Goal: Use online tool/utility: Utilize a website feature to perform a specific function

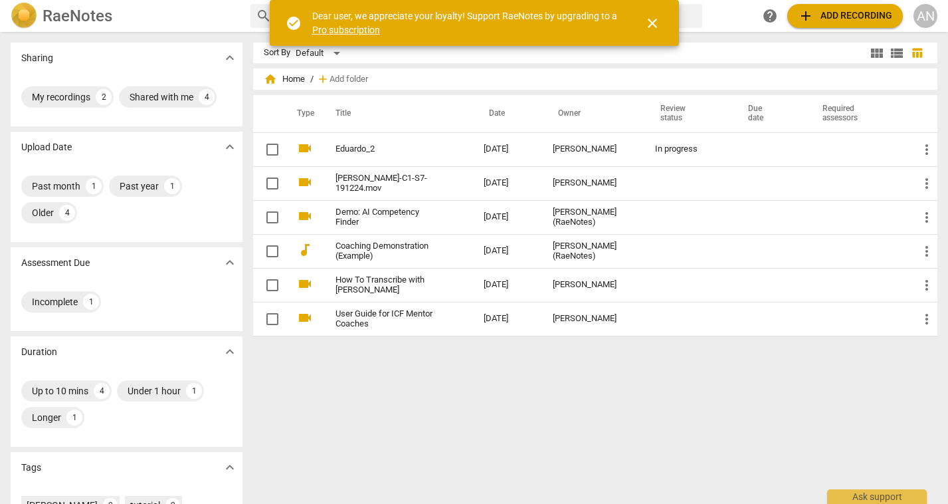
click at [653, 26] on span "close" at bounding box center [653, 23] width 16 height 16
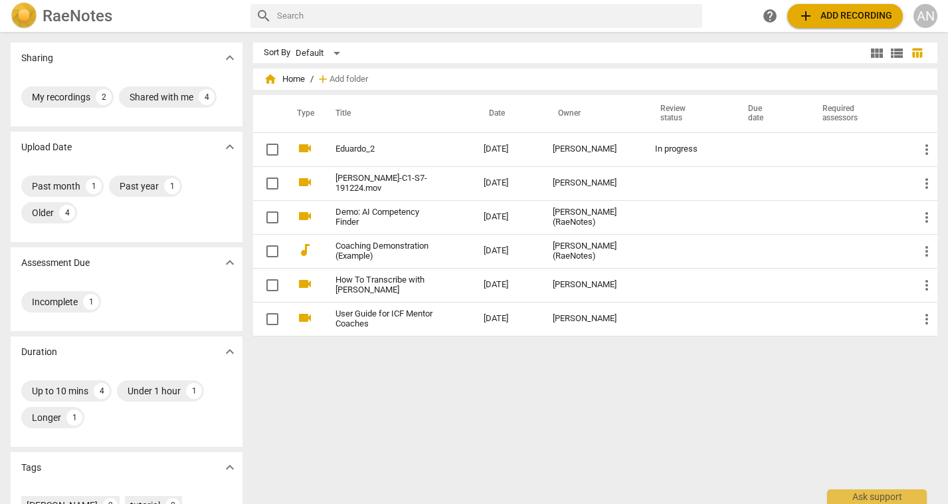
click at [843, 18] on span "add Add recording" at bounding box center [845, 16] width 94 height 16
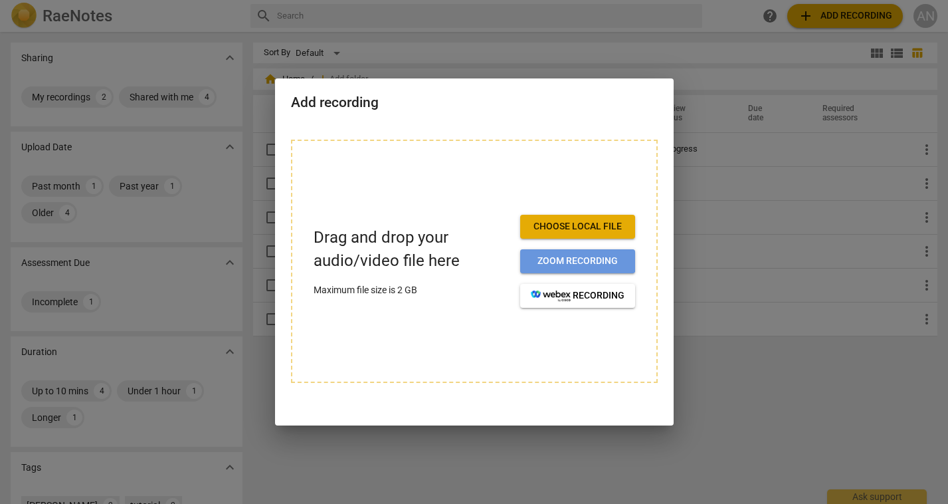
click at [558, 260] on span "Zoom recording" at bounding box center [578, 261] width 94 height 13
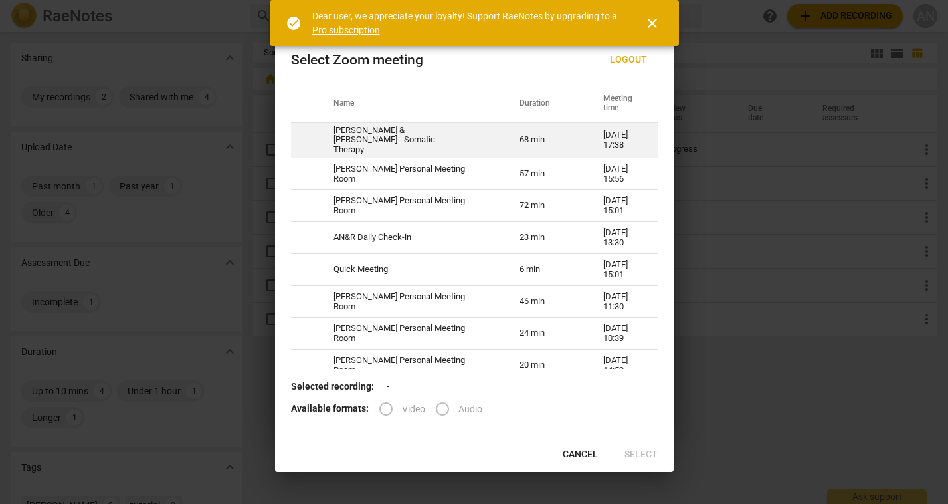
click at [519, 140] on td "68 min" at bounding box center [546, 140] width 84 height 36
radio input "true"
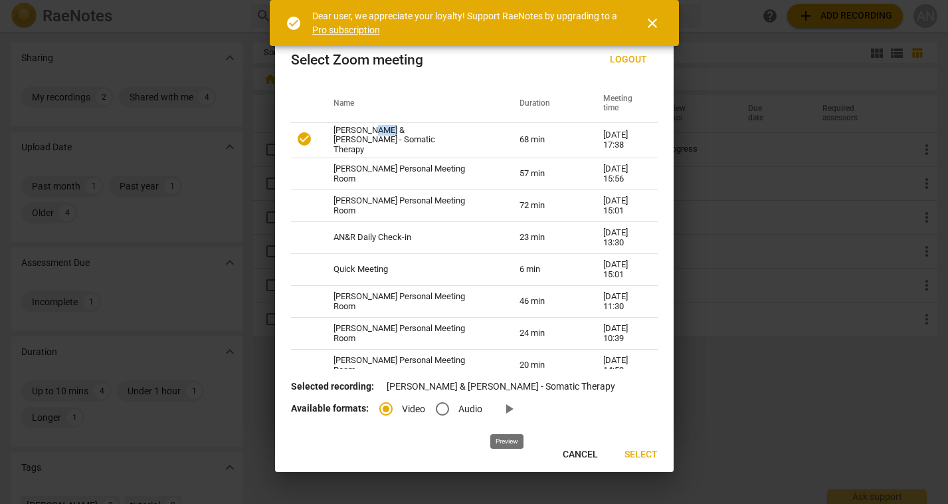
click at [508, 408] on span "play_arrow" at bounding box center [509, 409] width 16 height 16
click at [637, 452] on span "Select" at bounding box center [641, 454] width 33 height 13
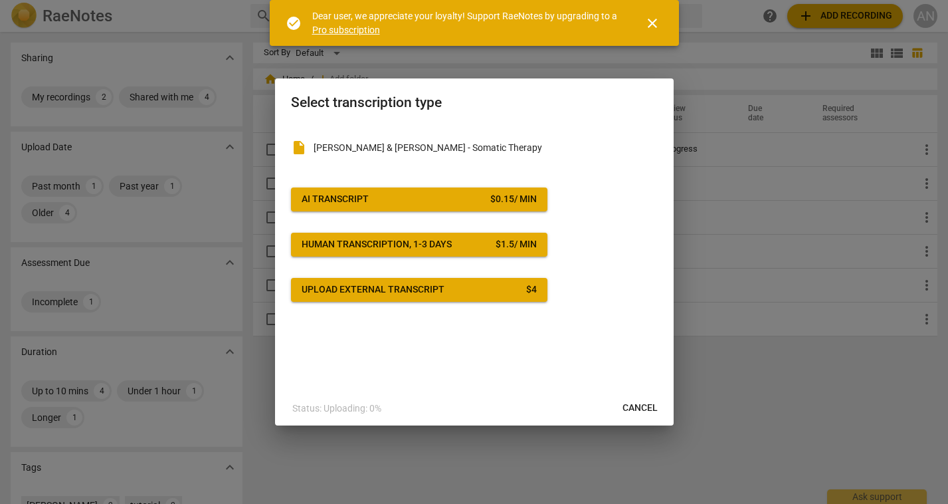
click at [468, 201] on span "AI Transcript $ 0.15 / min" at bounding box center [419, 199] width 235 height 13
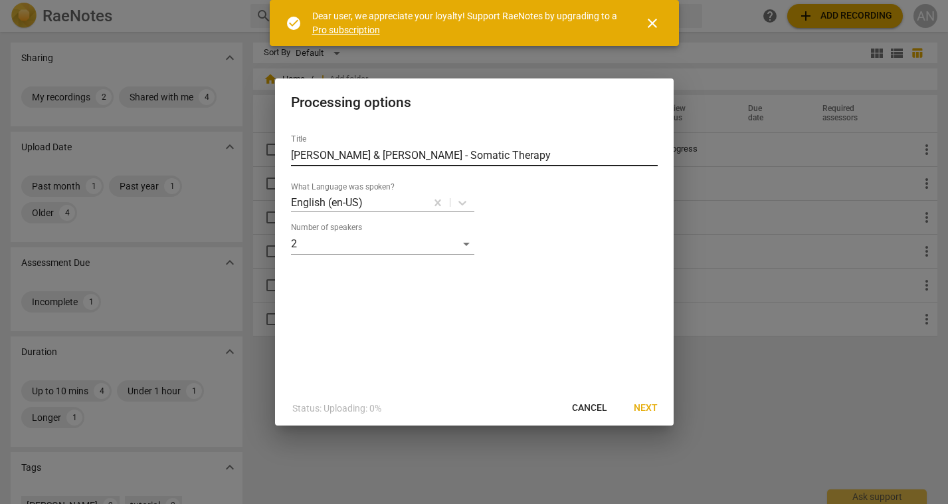
click at [356, 156] on input "[PERSON_NAME] & [PERSON_NAME] - Somatic Therapy" at bounding box center [474, 155] width 367 height 21
click at [487, 156] on input "[PERSON_NAME] & [PERSON_NAME] - Somatic Therapy" at bounding box center [474, 155] width 367 height 21
type input "[PERSON_NAME] & [PERSON_NAME] - 3"
click at [649, 408] on span "Next" at bounding box center [646, 407] width 24 height 13
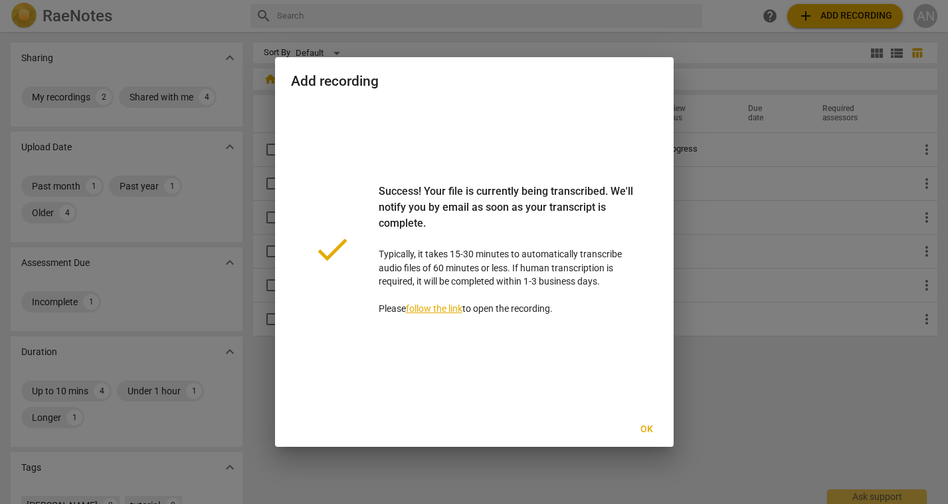
click at [645, 426] on span "Ok" at bounding box center [647, 429] width 21 height 13
